Goal: Navigation & Orientation: Find specific page/section

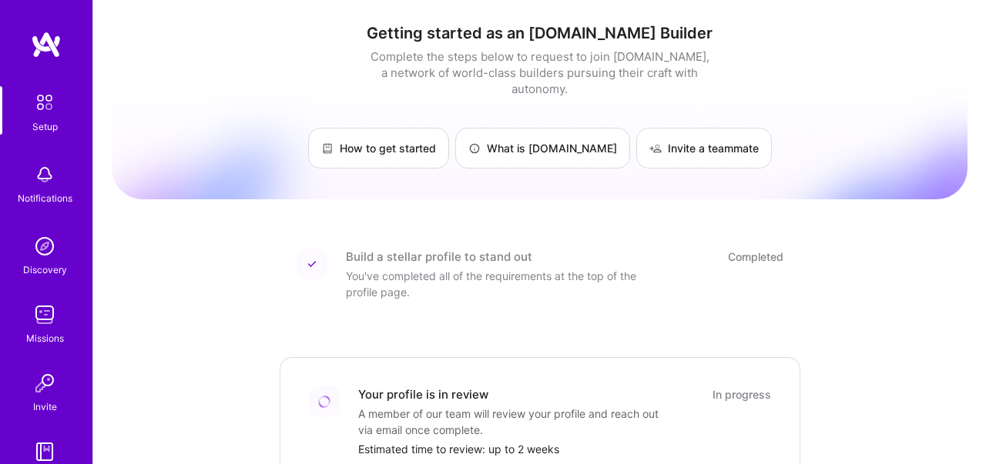
click at [49, 112] on img at bounding box center [44, 102] width 32 height 32
click at [46, 52] on img at bounding box center [46, 45] width 31 height 28
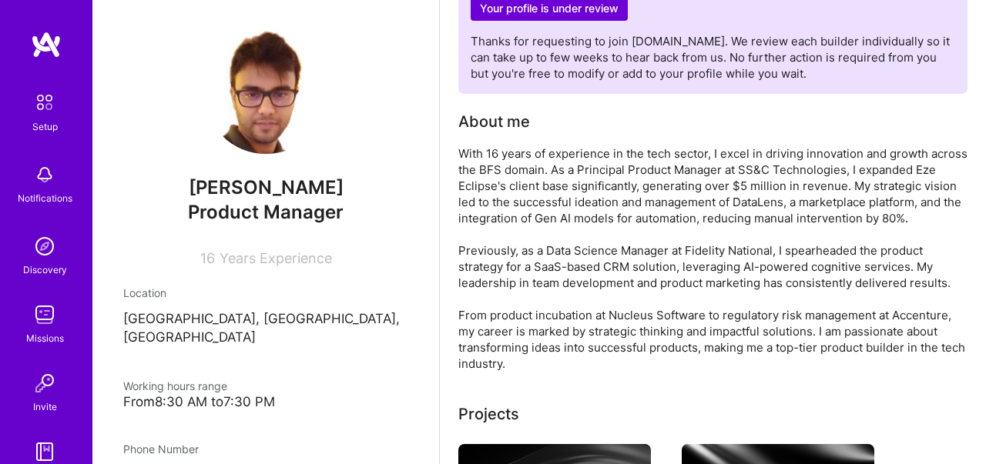
scroll to position [114, 0]
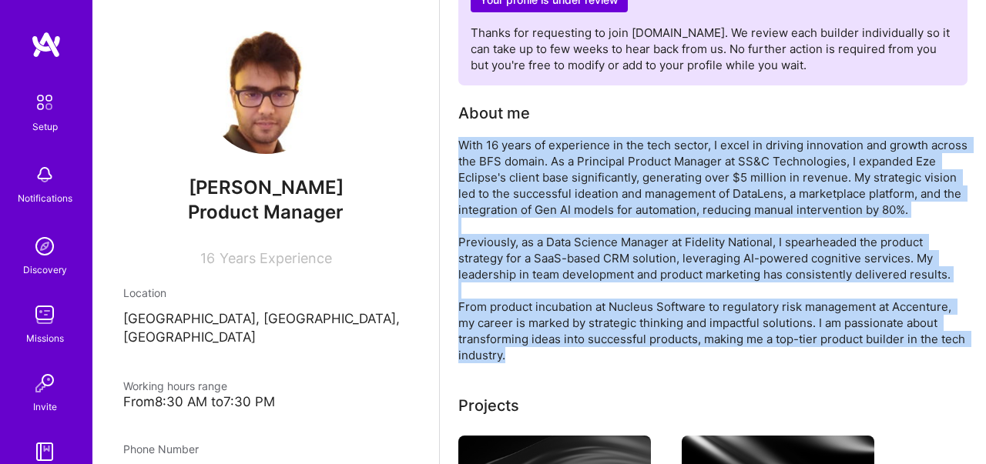
drag, startPoint x: 460, startPoint y: 146, endPoint x: 558, endPoint y: 357, distance: 232.5
click at [558, 357] on div "With 16 years of experience in the tech sector, I excel in driving innovation a…" at bounding box center [712, 250] width 509 height 226
copy div "With 16 years of experience in the tech sector, I excel in driving innovation a…"
click at [527, 254] on div "With 16 years of experience in the tech sector, I excel in driving innovation a…" at bounding box center [712, 250] width 509 height 226
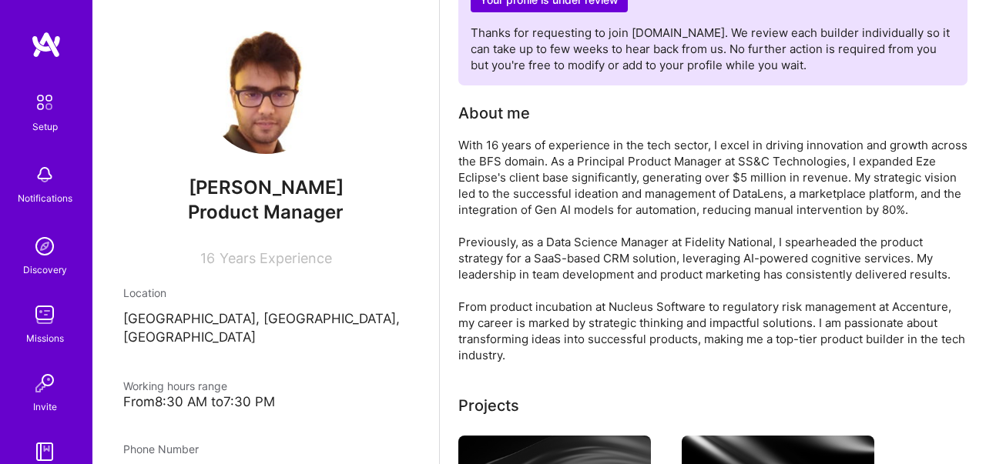
scroll to position [0, 0]
